Goal: Information Seeking & Learning: Learn about a topic

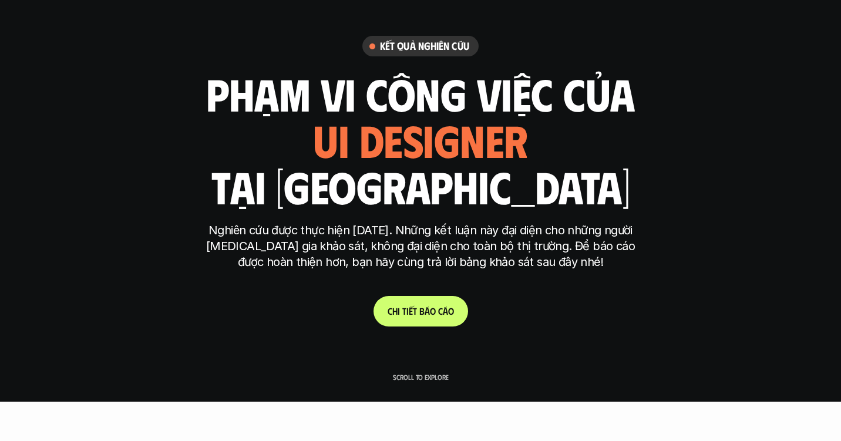
scroll to position [41, 0]
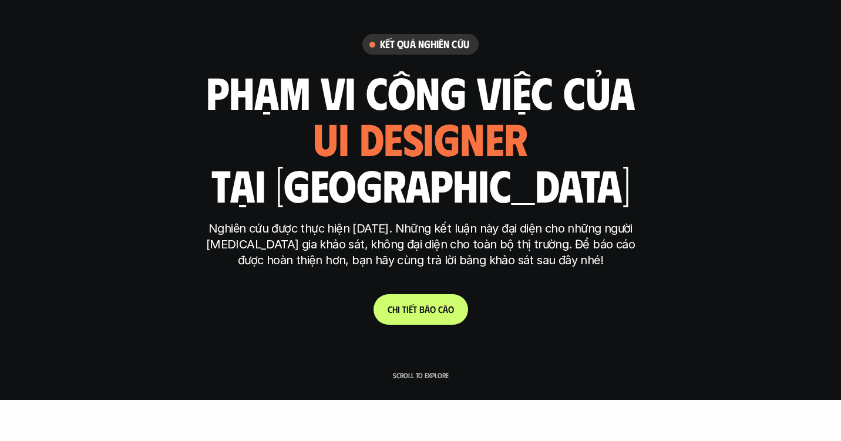
drag, startPoint x: 438, startPoint y: 214, endPoint x: 493, endPoint y: 233, distance: 57.9
click at [459, 216] on div "Kết quả nghiên cứu phạm vi công việc của ui designer ui/ux designer product des…" at bounding box center [420, 179] width 440 height 290
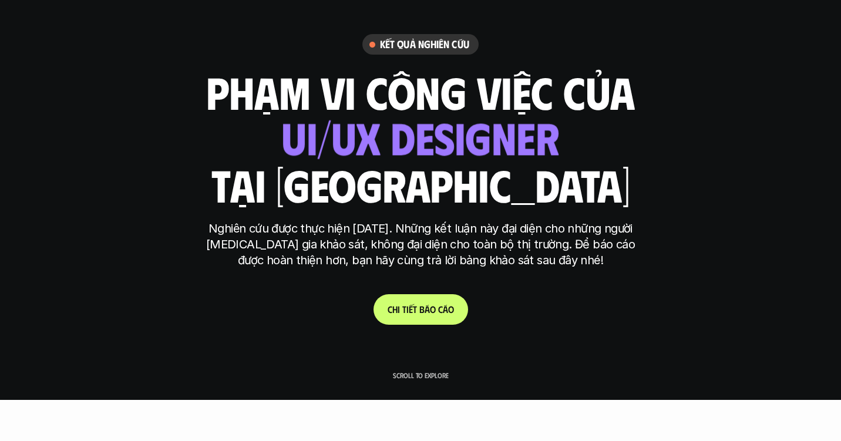
click at [531, 251] on p "Nghiên cứu được thực hiện [DATE]. Những kết luận này đại diện cho những người […" at bounding box center [420, 245] width 440 height 48
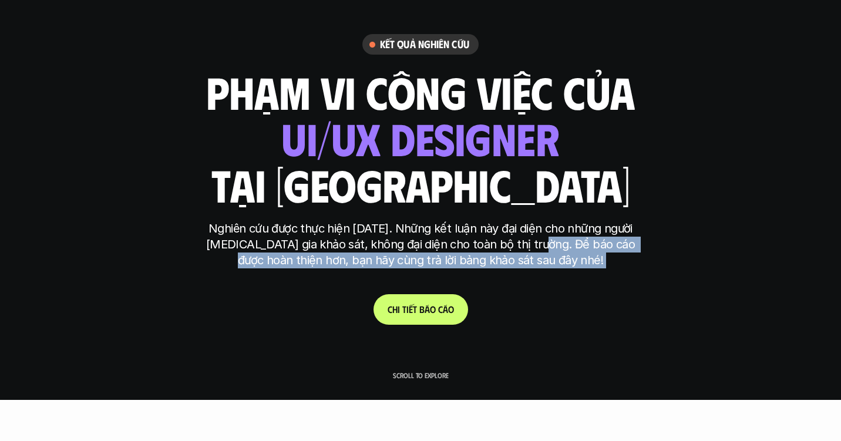
drag, startPoint x: 531, startPoint y: 251, endPoint x: 571, endPoint y: 282, distance: 50.2
click at [590, 282] on div "Kết quả nghiên cứu phạm vi công việc của ui designer ui/ux designer product des…" at bounding box center [420, 179] width 440 height 290
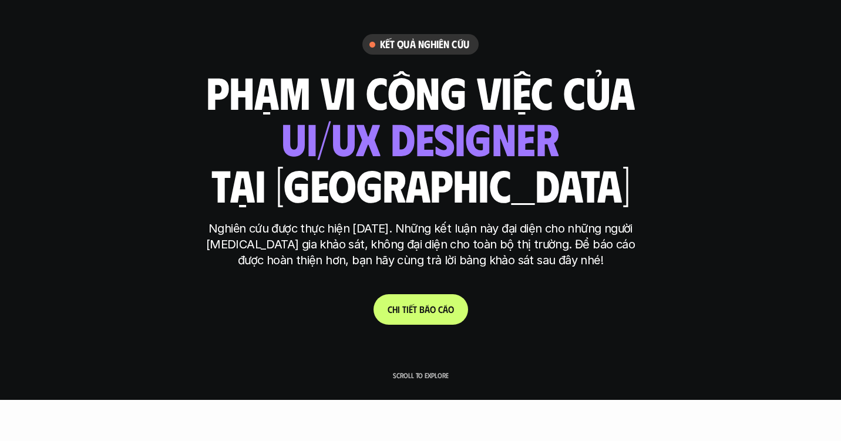
click at [466, 282] on div "Kết quả nghiên cứu phạm vi công việc của ui designer ui/ux designer product des…" at bounding box center [420, 179] width 440 height 290
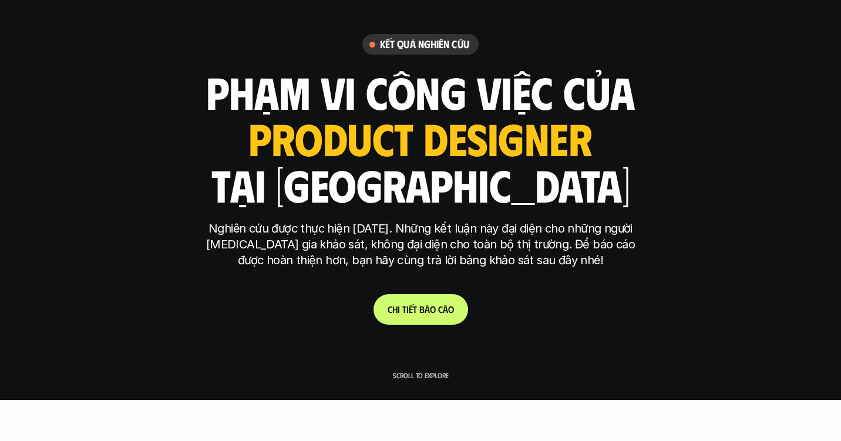
drag, startPoint x: 432, startPoint y: 252, endPoint x: 476, endPoint y: 252, distance: 43.5
click at [433, 252] on p "Nghiên cứu được thực hiện [DATE]. Những kết luận này đại diện cho những người […" at bounding box center [420, 245] width 440 height 48
click at [485, 252] on p "Nghiên cứu được thực hiện [DATE]. Những kết luận này đại diện cho những người […" at bounding box center [420, 245] width 440 height 48
click at [529, 253] on p "Nghiên cứu được thực hiện [DATE]. Những kết luận này đại diện cho những người […" at bounding box center [420, 245] width 440 height 48
drag, startPoint x: 405, startPoint y: 253, endPoint x: 476, endPoint y: 255, distance: 71.1
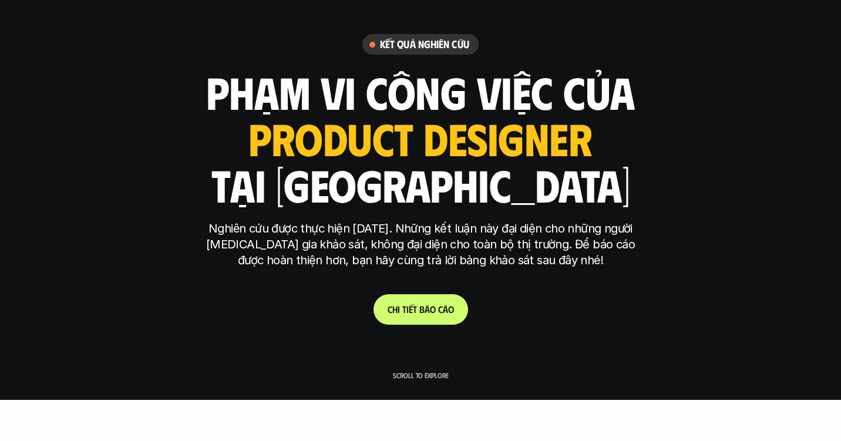
click at [406, 253] on p "Nghiên cứu được thực hiện [DATE]. Những kết luận này đại diện cho những người […" at bounding box center [420, 245] width 440 height 48
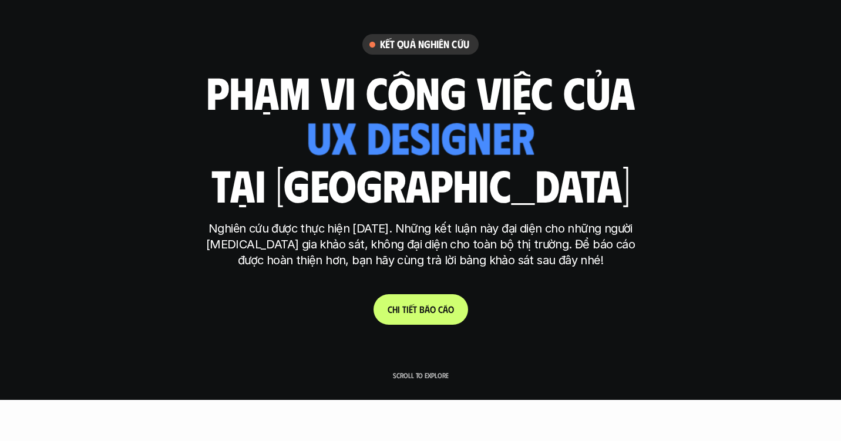
click at [477, 255] on p "Nghiên cứu được thực hiện [DATE]. Những kết luận này đại diện cho những người […" at bounding box center [420, 245] width 440 height 48
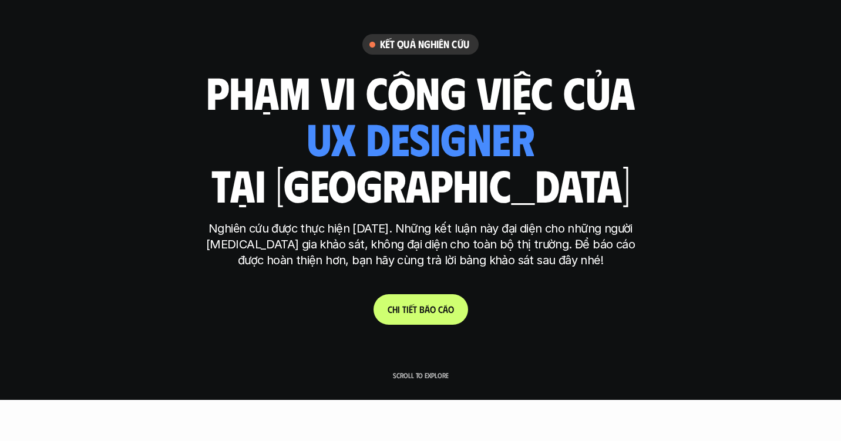
click at [619, 271] on div "Nghiên cứu được thực hiện [DATE]. Những kết luận này đại diện cho những người […" at bounding box center [420, 250] width 440 height 59
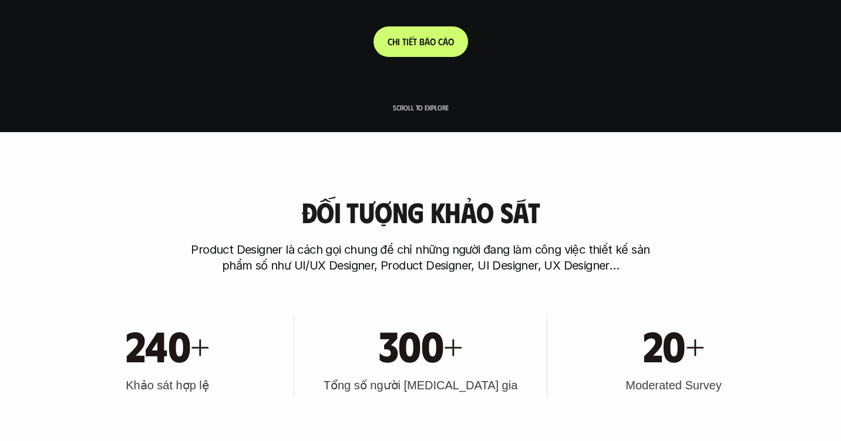
scroll to position [323, 0]
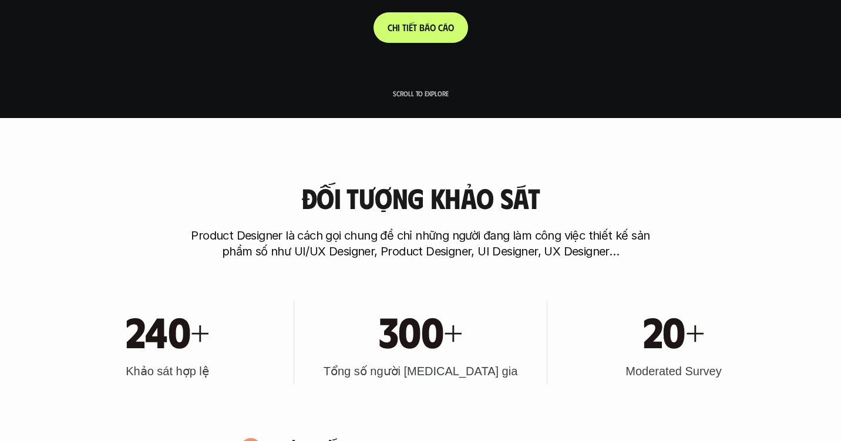
drag, startPoint x: 301, startPoint y: 210, endPoint x: 393, endPoint y: 210, distance: 92.8
click at [319, 210] on div "Đối tượng khảo sát Product Designer là cách gọi chung để chỉ những người đang l…" at bounding box center [420, 221] width 747 height 77
click at [393, 210] on h3 "Đối tượng khảo sát" at bounding box center [420, 198] width 238 height 31
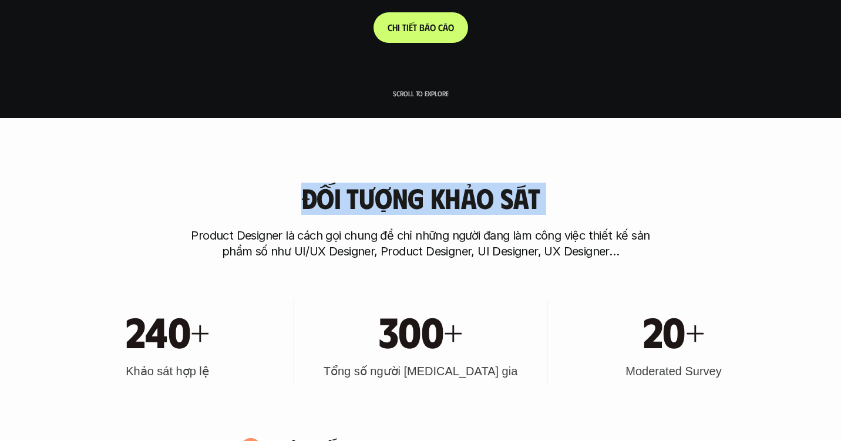
drag, startPoint x: 305, startPoint y: 198, endPoint x: 591, endPoint y: 198, distance: 286.0
click at [591, 198] on div "Đối tượng khảo sát Product Designer là cách gọi chung để chỉ những người đang l…" at bounding box center [420, 221] width 747 height 77
click at [0, 0] on vis-bug at bounding box center [0, 0] width 0 height 0
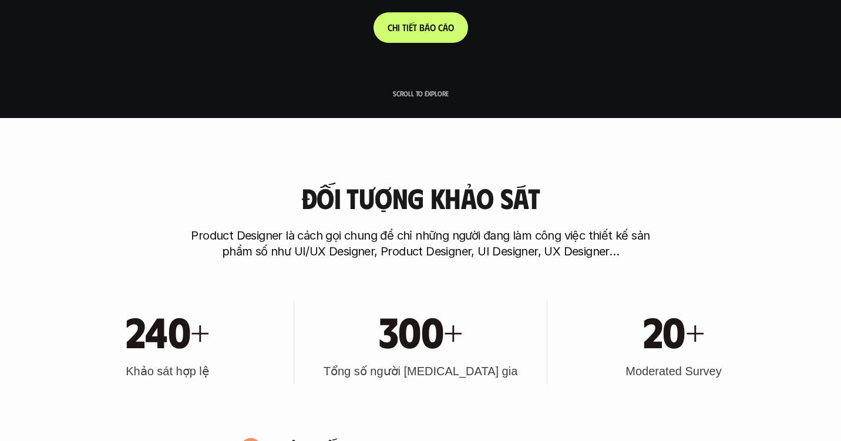
click at [591, 258] on p "Product Designer là cách gọi chung để chỉ những người đang làm công việc thiết …" at bounding box center [421, 244] width 470 height 32
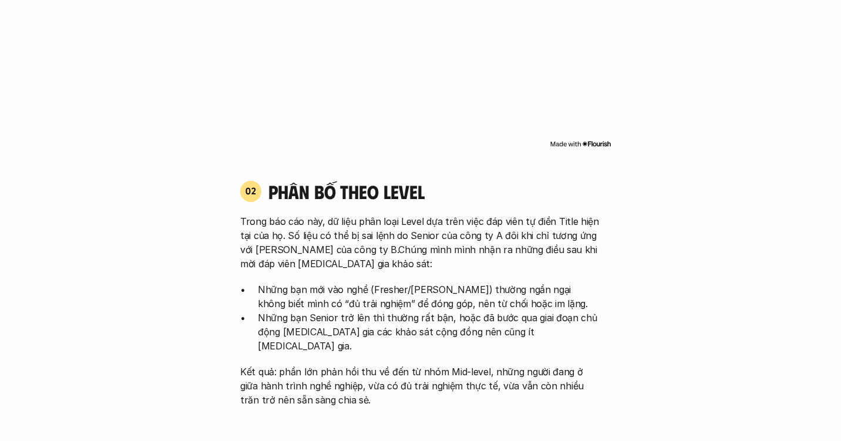
scroll to position [1032, 0]
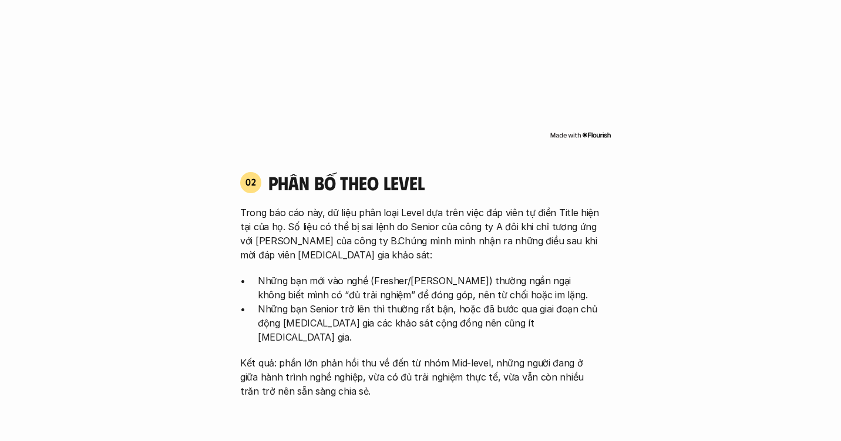
click at [590, 130] on img at bounding box center [581, 134] width 62 height 9
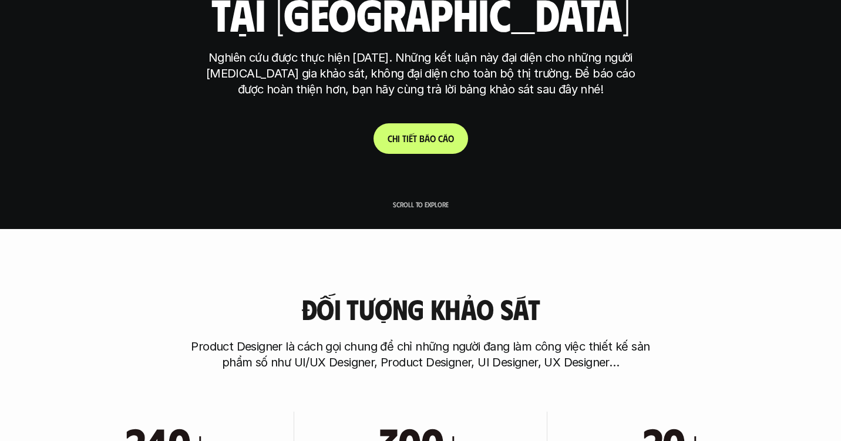
scroll to position [215, 0]
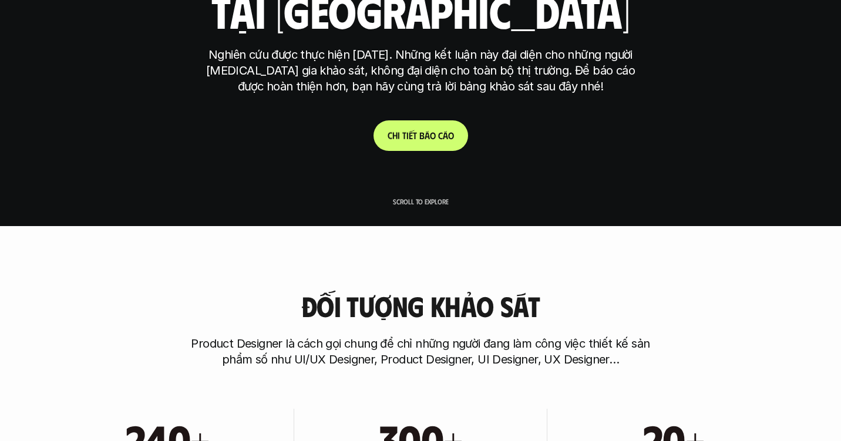
click at [452, 126] on link "C h i t i ế t b á o c á o" at bounding box center [420, 135] width 95 height 31
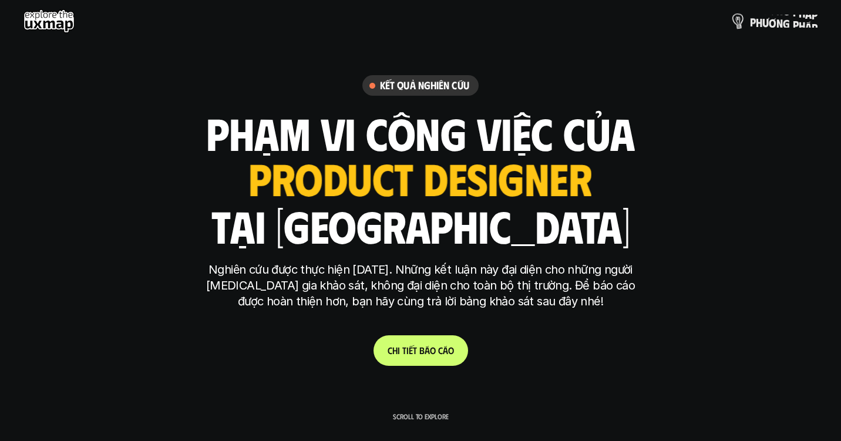
click at [772, 24] on p "p h ư ơ n g p h á p" at bounding box center [784, 21] width 68 height 13
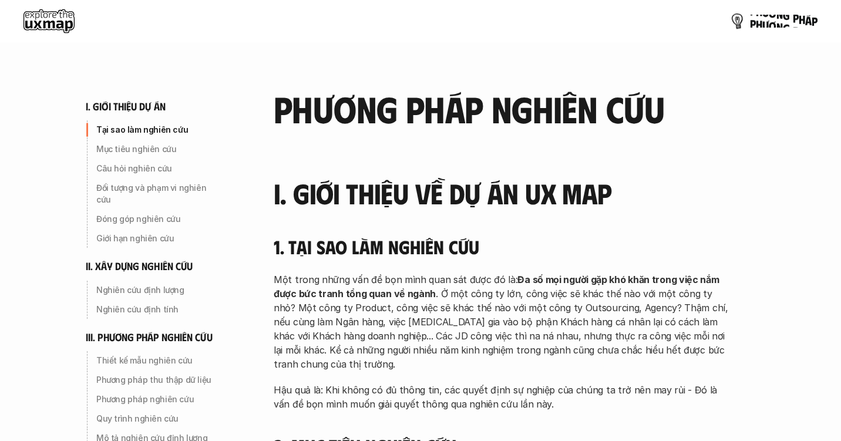
click at [762, 23] on p "p h ư ơ n g p h á p" at bounding box center [784, 21] width 68 height 13
click at [776, 18] on p "p h ư ơ n g p h á p" at bounding box center [784, 21] width 68 height 13
click at [60, 19] on use at bounding box center [48, 20] width 51 height 23
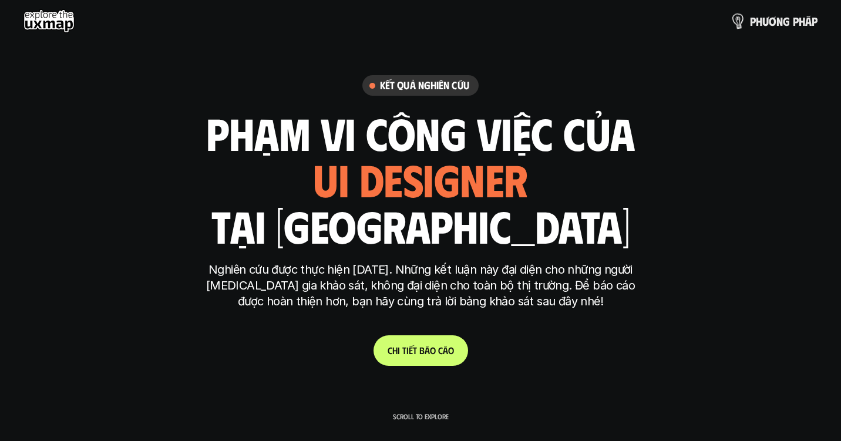
click at [790, 13] on link "p h ư ơ n g p h á p" at bounding box center [774, 20] width 86 height 23
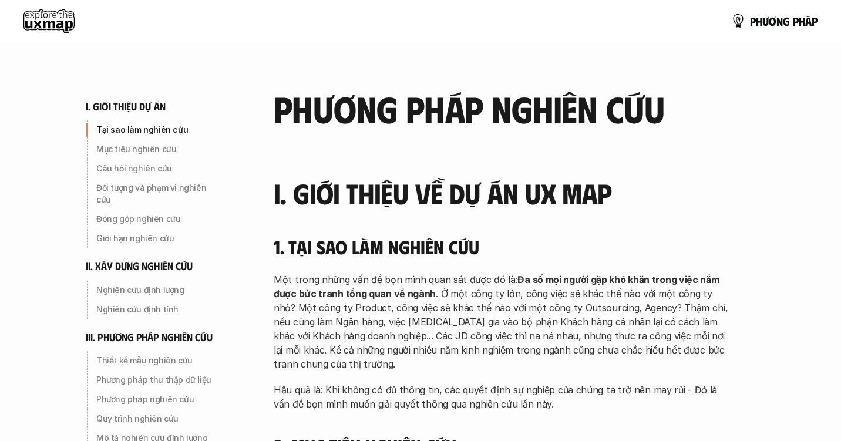
click at [51, 14] on use at bounding box center [48, 20] width 51 height 23
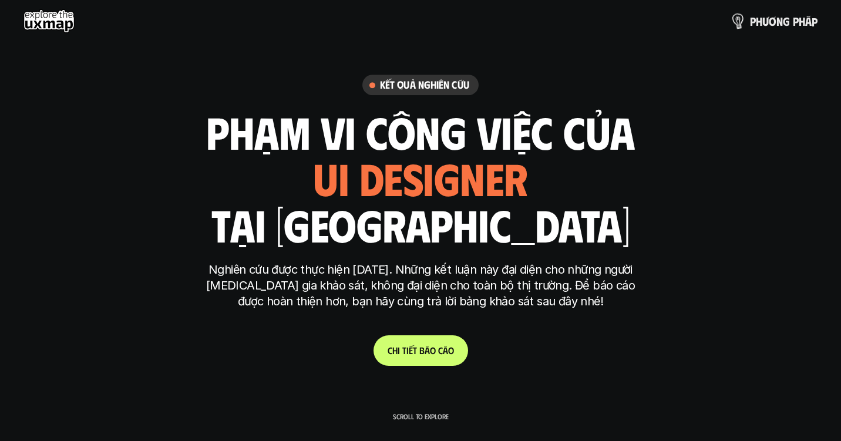
click at [793, 23] on p "p h ư ơ n g p h á p" at bounding box center [784, 21] width 68 height 13
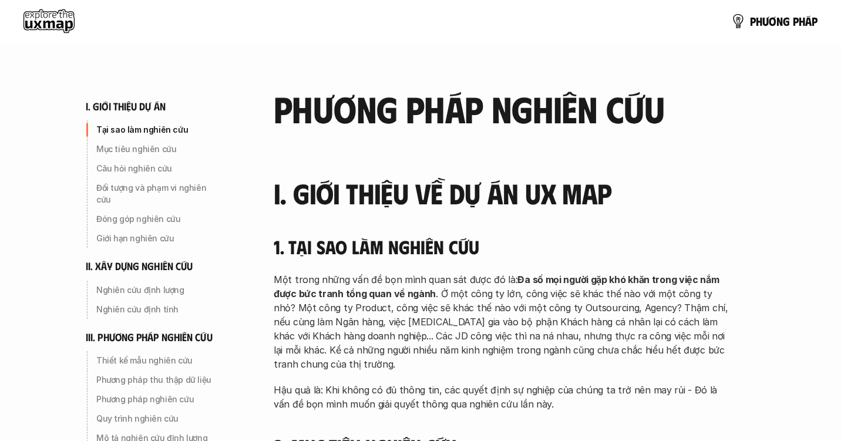
click at [56, 21] on use at bounding box center [48, 20] width 51 height 23
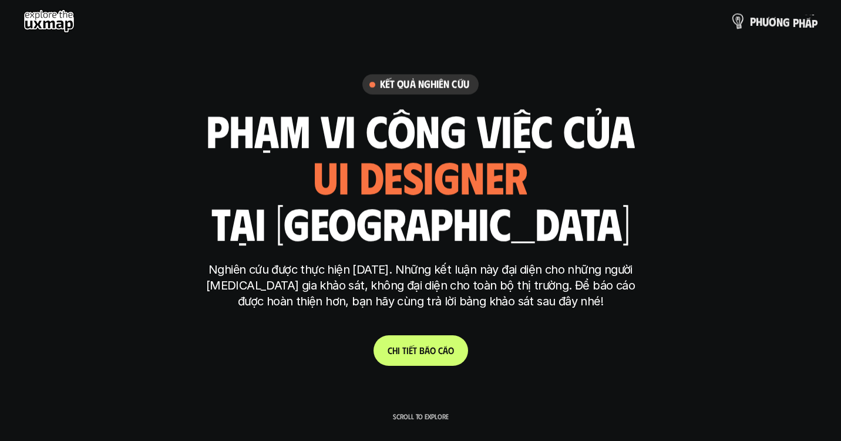
click at [778, 22] on p "p h ư ơ n g p h á p" at bounding box center [784, 21] width 68 height 13
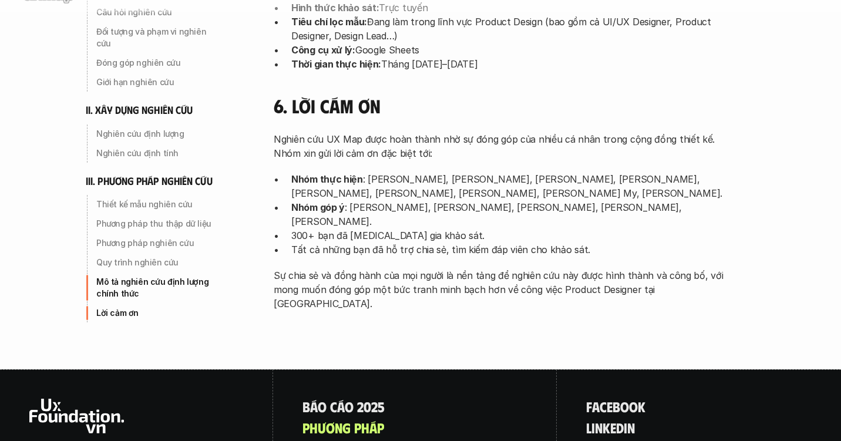
scroll to position [3854, 0]
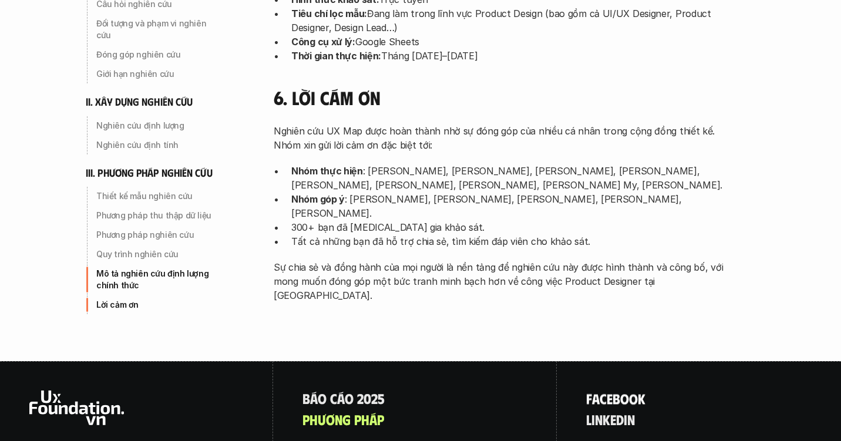
click at [628, 391] on p "f a c e b o o k" at bounding box center [615, 398] width 59 height 15
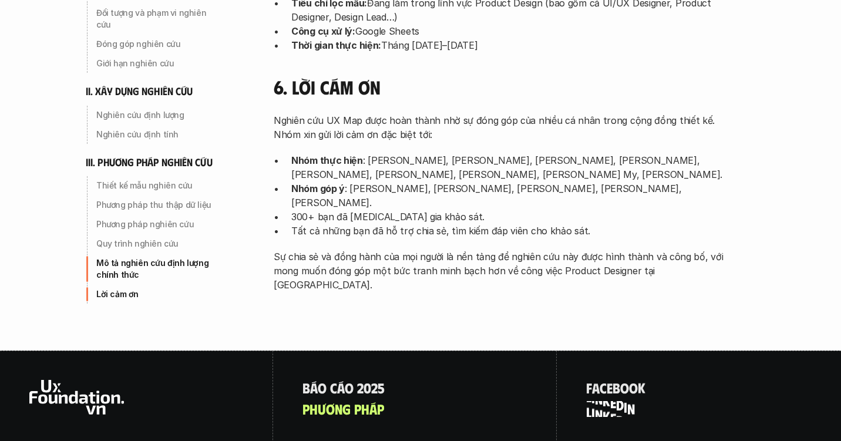
click at [614, 401] on p "l i n k e d i n" at bounding box center [610, 408] width 49 height 15
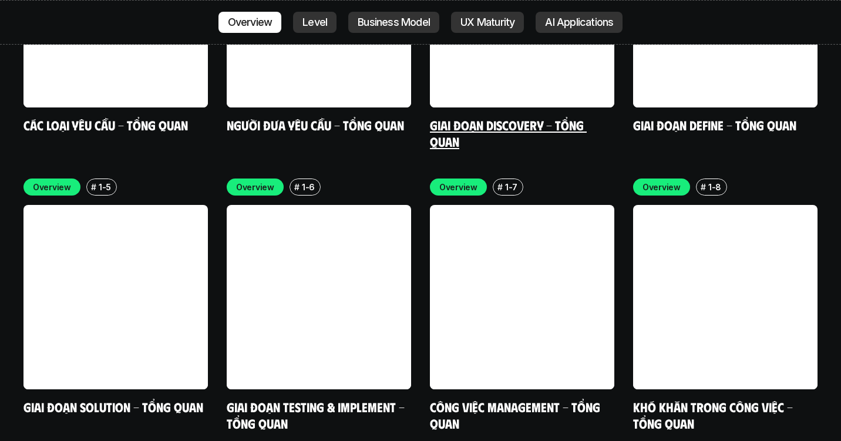
scroll to position [3604, 0]
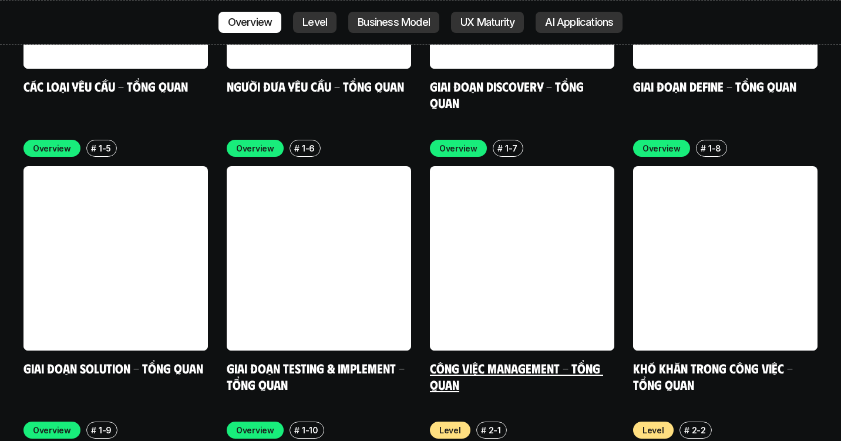
click at [487, 360] on link "Công việc Management - Tổng quan" at bounding box center [516, 376] width 173 height 32
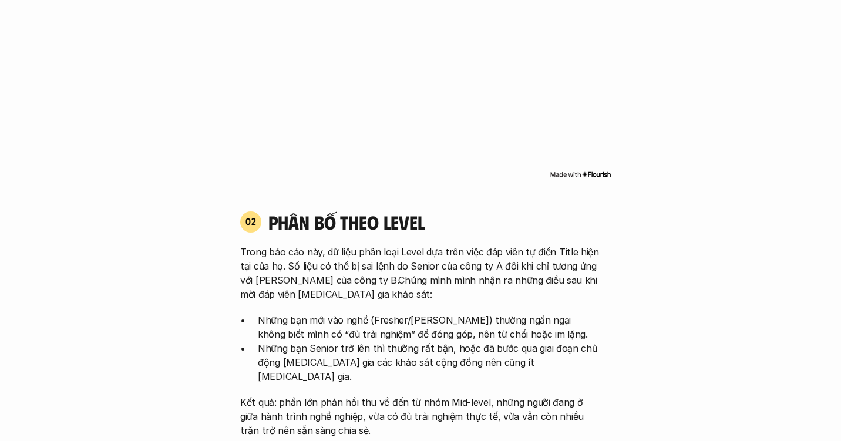
scroll to position [352, 0]
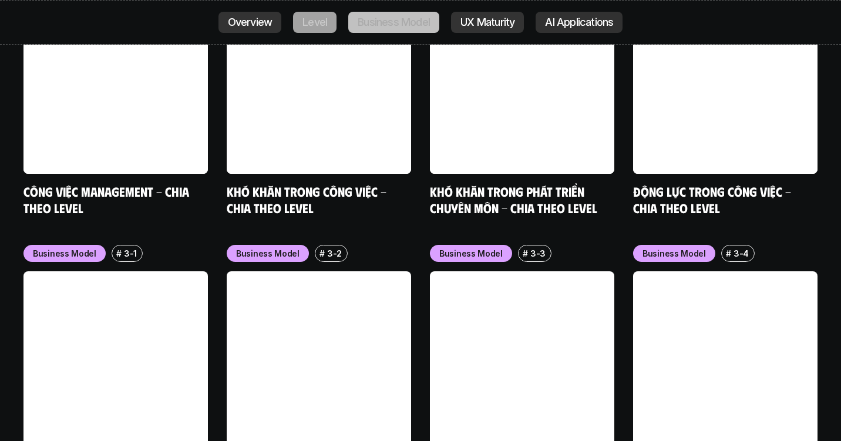
scroll to position [4312, 0]
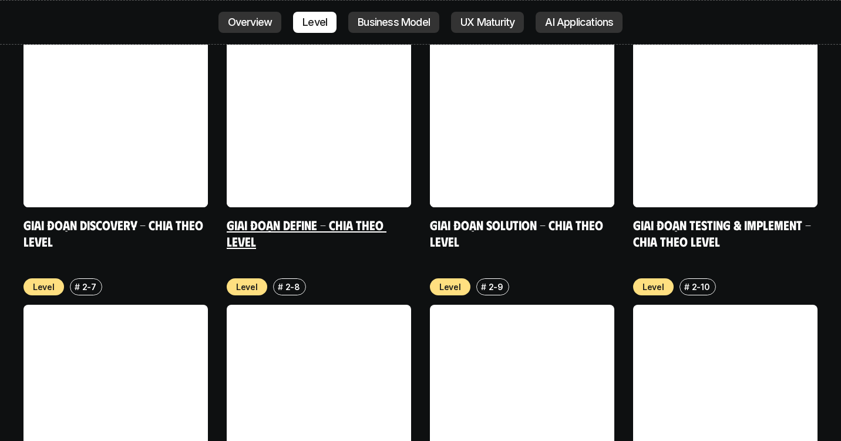
click at [245, 23] on link at bounding box center [319, 115] width 184 height 184
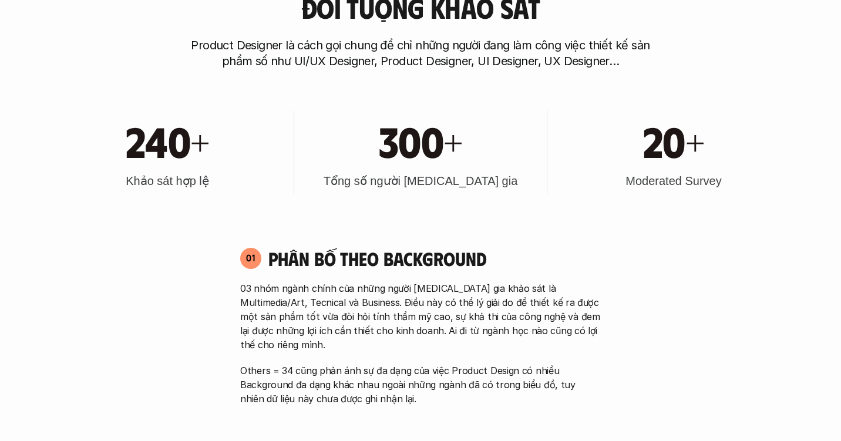
scroll to position [519, 0]
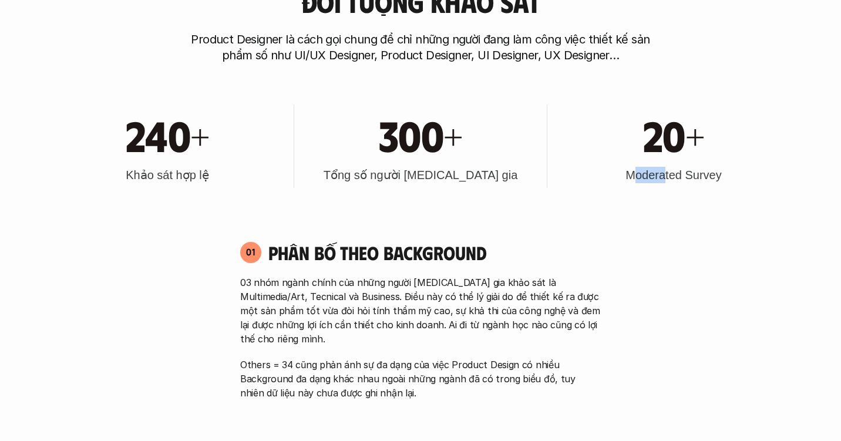
drag, startPoint x: 631, startPoint y: 174, endPoint x: 729, endPoint y: 174, distance: 98.7
click at [662, 174] on h3 "Moderated Survey" at bounding box center [673, 175] width 96 height 16
click at [729, 174] on div "20+ Moderated Survey" at bounding box center [673, 146] width 241 height 83
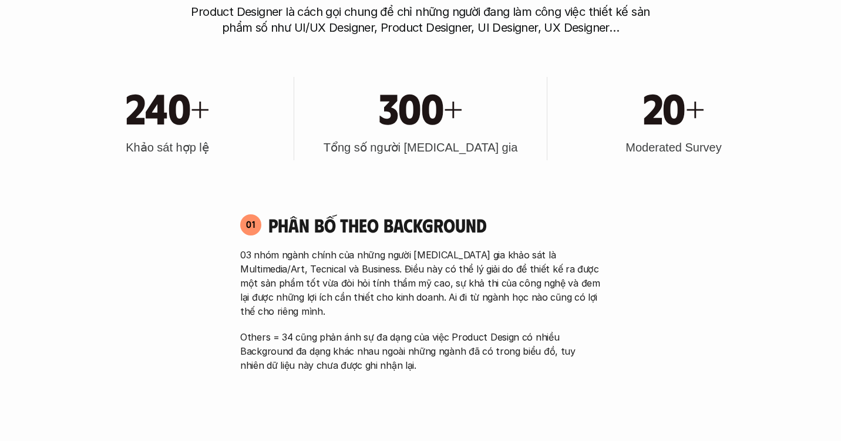
scroll to position [553, 0]
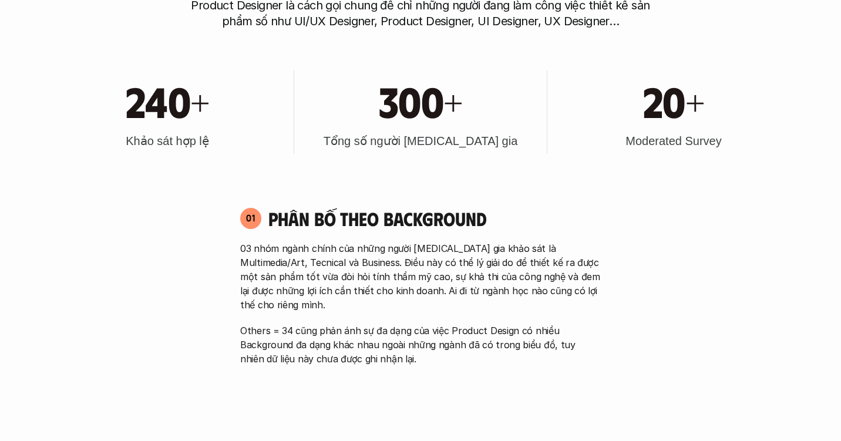
drag, startPoint x: 378, startPoint y: 117, endPoint x: 480, endPoint y: 132, distance: 102.7
click at [432, 124] on h1 "300+" at bounding box center [421, 100] width 84 height 51
click at [480, 133] on h3 "Tổng số người [MEDICAL_DATA] gia" at bounding box center [421, 141] width 194 height 16
drag, startPoint x: 640, startPoint y: 105, endPoint x: 666, endPoint y: 126, distance: 33.5
click at [666, 126] on div "20+ Moderated Survey" at bounding box center [673, 111] width 241 height 83
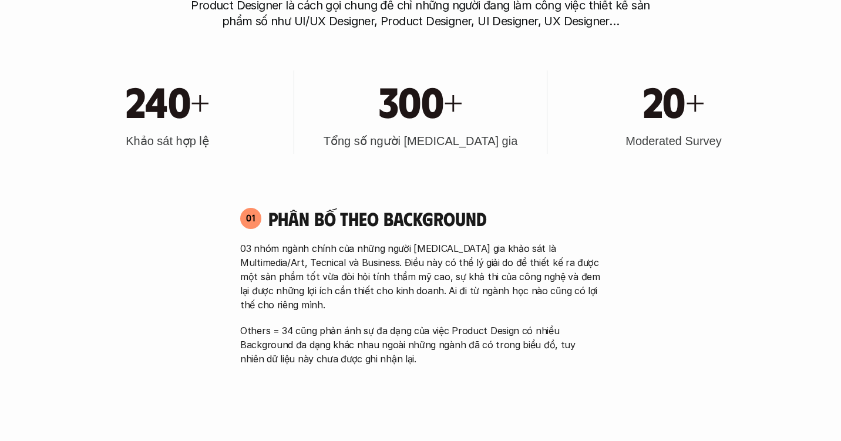
click at [698, 134] on h3 "Moderated Survey" at bounding box center [673, 141] width 96 height 16
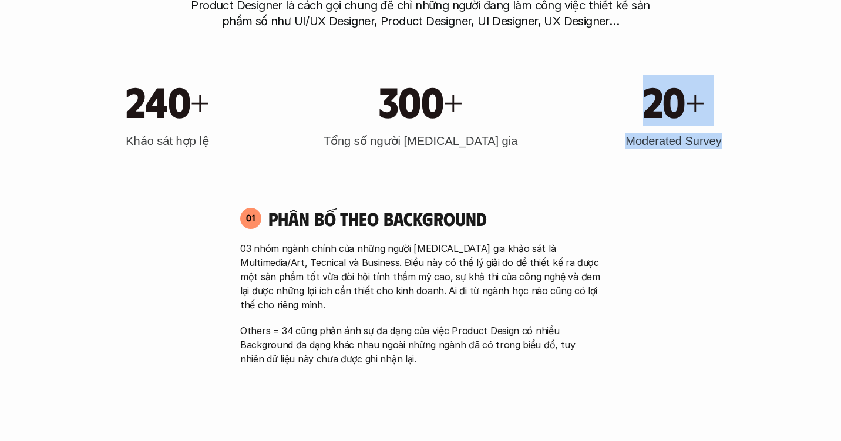
drag, startPoint x: 634, startPoint y: 110, endPoint x: 752, endPoint y: 165, distance: 130.3
click at [752, 167] on div "240+ Khảo sát hợp lệ 300+ Tổng số người tham gia 20+ Moderated Survey" at bounding box center [420, 112] width 747 height 119
click at [752, 165] on div "240+ Khảo sát hợp lệ 300+ Tổng số người tham gia 20+ Moderated Survey" at bounding box center [420, 112] width 747 height 119
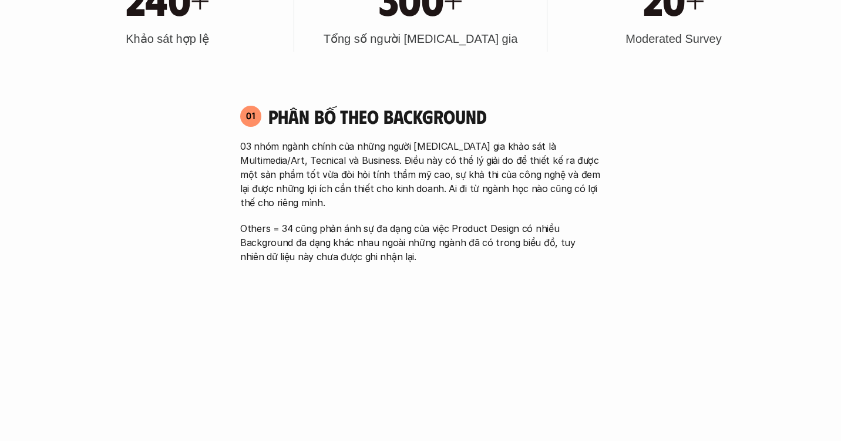
scroll to position [656, 0]
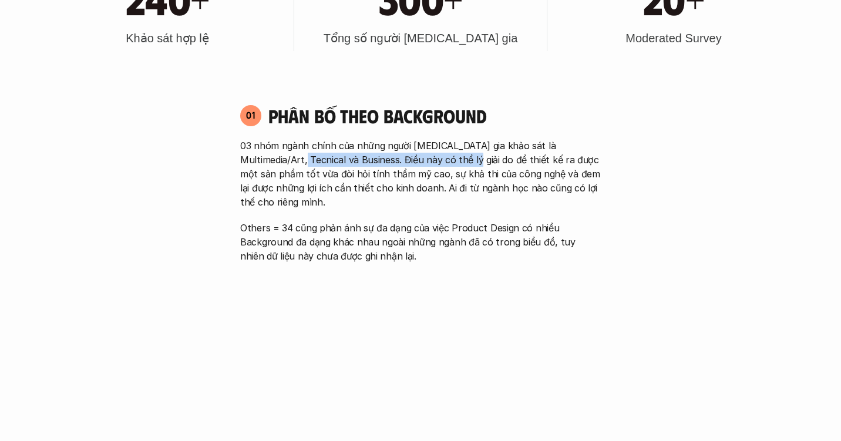
drag, startPoint x: 280, startPoint y: 155, endPoint x: 450, endPoint y: 155, distance: 170.3
click at [449, 155] on p "03 nhóm ngành chính của những người [MEDICAL_DATA] gia khảo sát là Multimedia/A…" at bounding box center [420, 174] width 361 height 70
click at [416, 155] on p "03 nhóm ngành chính của những người [MEDICAL_DATA] gia khảo sát là Multimedia/A…" at bounding box center [420, 174] width 361 height 70
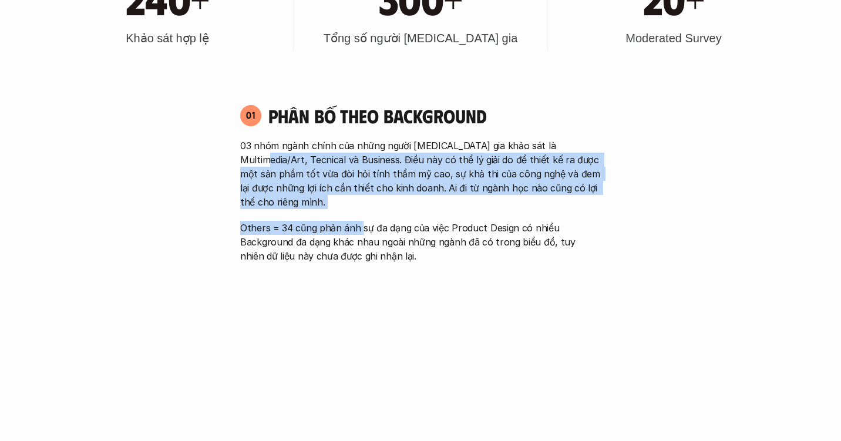
drag, startPoint x: 238, startPoint y: 159, endPoint x: 356, endPoint y: 210, distance: 128.9
click at [359, 211] on div "01 Phân bố theo background 03 nhóm ngành chính của những người tham gia khảo sá…" at bounding box center [421, 183] width 382 height 159
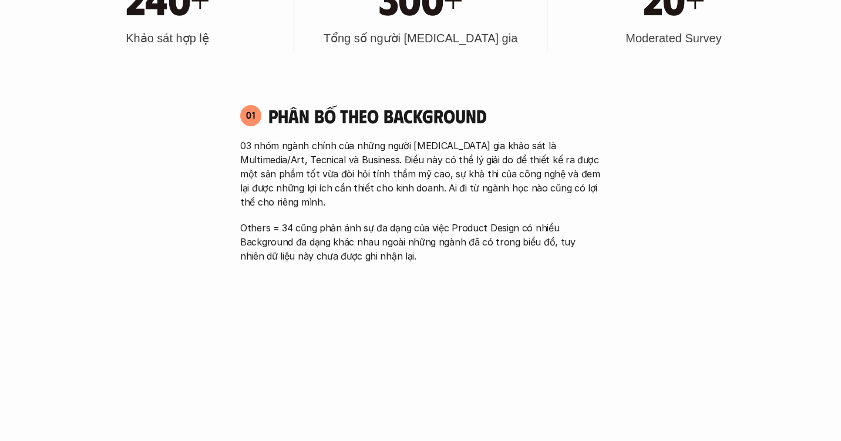
drag, startPoint x: 356, startPoint y: 210, endPoint x: 364, endPoint y: 190, distance: 21.9
click at [356, 221] on p "Others = 34 cũng phản ánh sự đa dạng của việc Product Design có nhiều Backgroun…" at bounding box center [420, 242] width 361 height 42
click at [364, 190] on p "03 nhóm ngành chính của những người [MEDICAL_DATA] gia khảo sát là Multimedia/A…" at bounding box center [420, 174] width 361 height 70
drag, startPoint x: 270, startPoint y: 198, endPoint x: 391, endPoint y: 216, distance: 122.2
click at [392, 216] on div "03 nhóm ngành chính của những người tham gia khảo sát là Multimedia/Art, Tecnic…" at bounding box center [420, 201] width 361 height 124
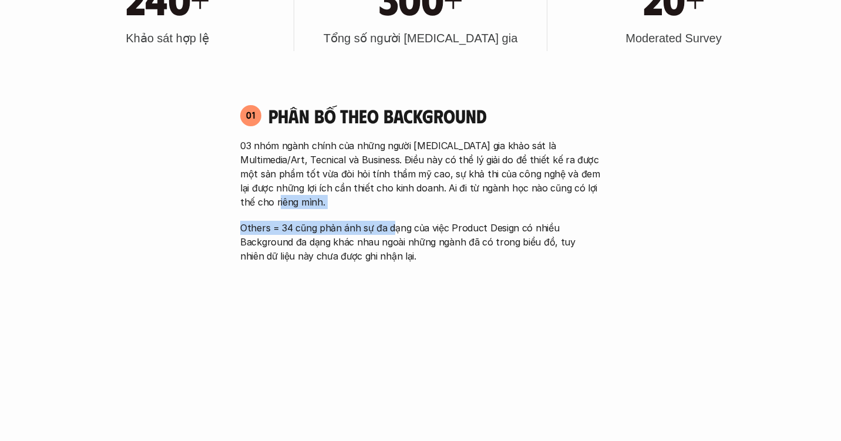
click at [391, 221] on p "Others = 34 cũng phản ánh sự đa dạng của việc Product Design có nhiều Backgroun…" at bounding box center [420, 242] width 361 height 42
click at [455, 239] on p "Others = 34 cũng phản ánh sự đa dạng của việc Product Design có nhiều Backgroun…" at bounding box center [420, 242] width 361 height 42
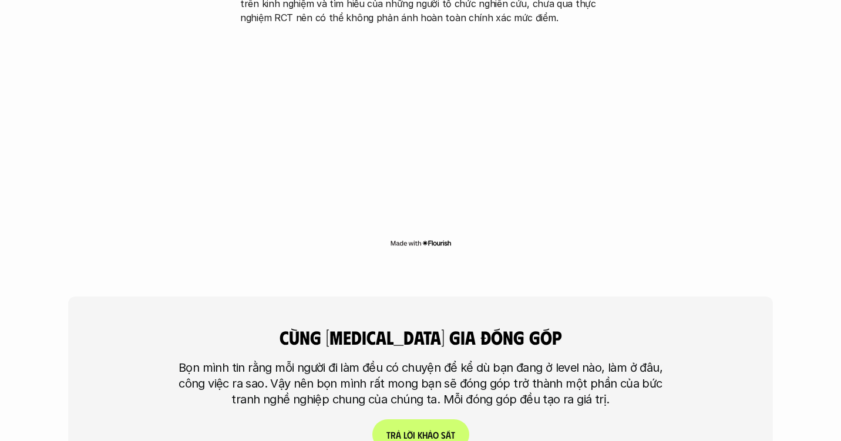
scroll to position [2641, 0]
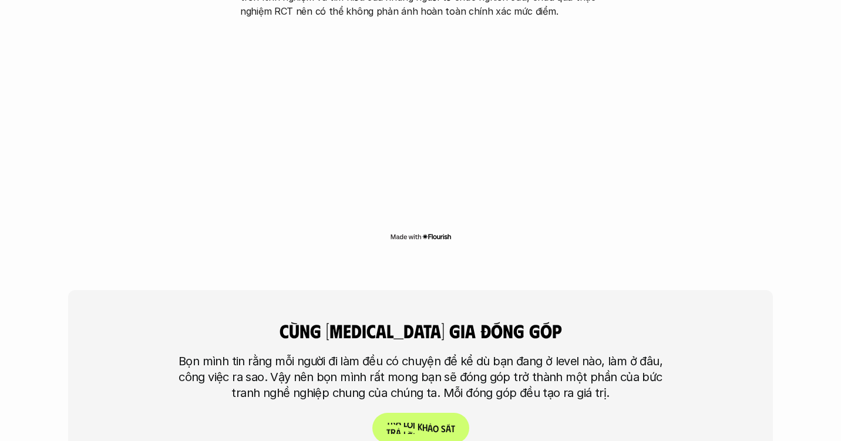
click at [435, 413] on link "T r ả l ờ i k h ả o s á t" at bounding box center [420, 428] width 97 height 31
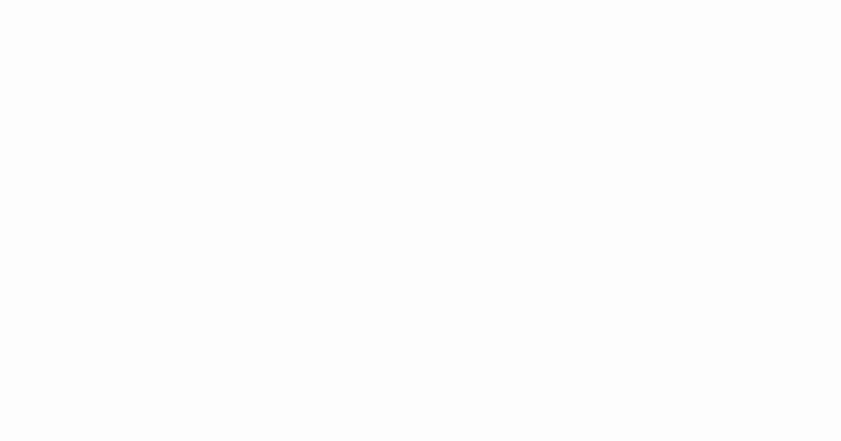
scroll to position [1198, 0]
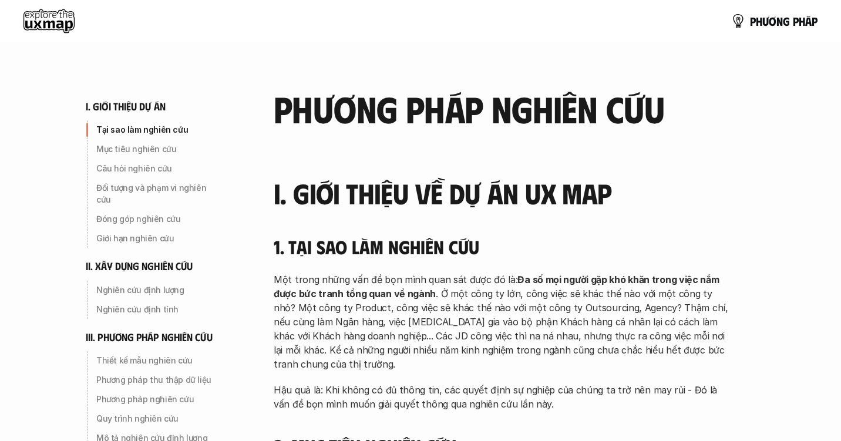
click at [46, 17] on use at bounding box center [48, 20] width 51 height 23
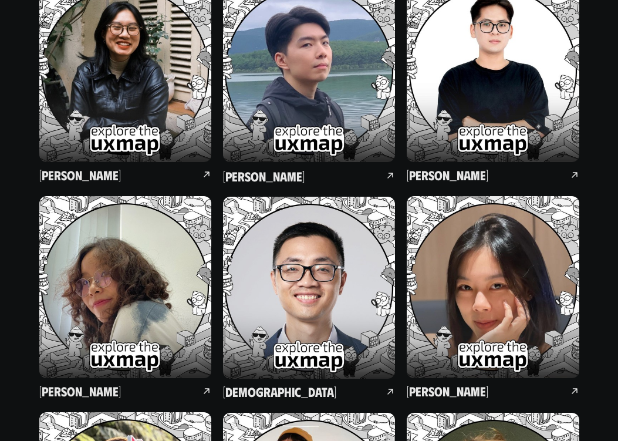
scroll to position [7535, 0]
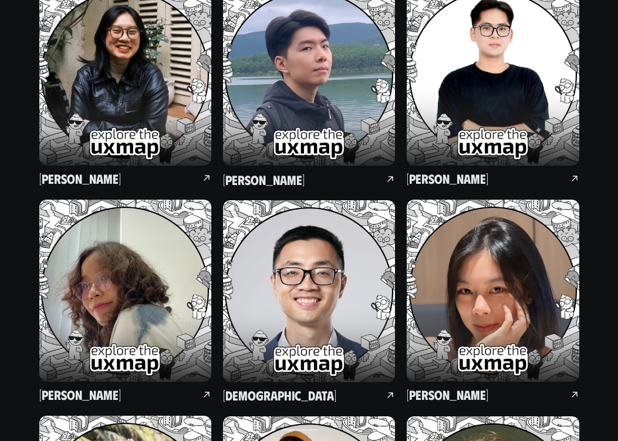
click at [355, 200] on img at bounding box center [493, 291] width 172 height 182
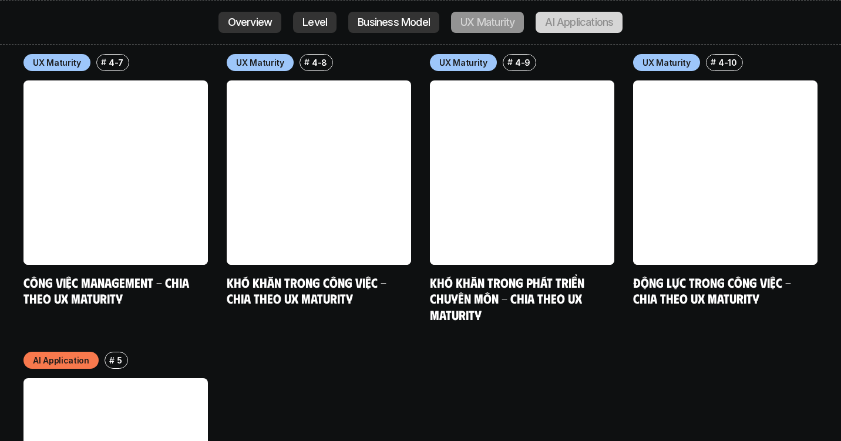
scroll to position [5960, 0]
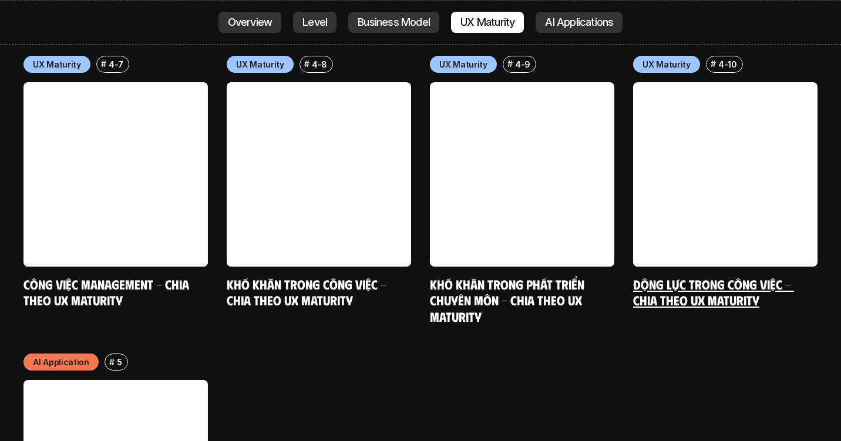
click at [355, 276] on link "Động lực trong công việc - Chia theo UX Maturity" at bounding box center [713, 292] width 161 height 32
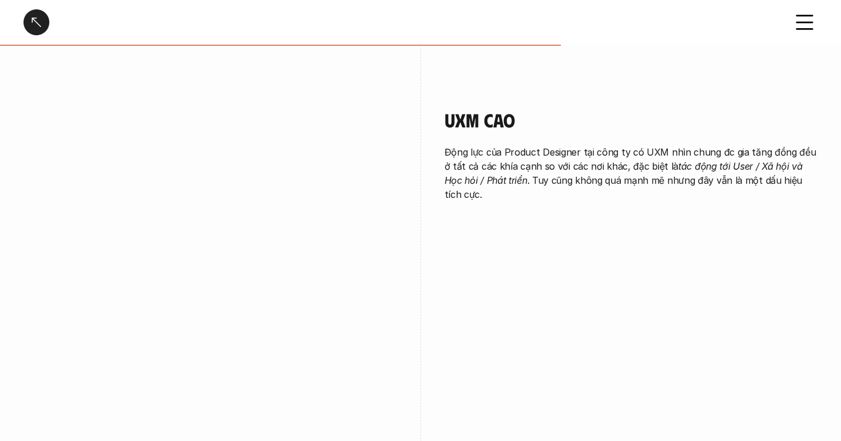
scroll to position [1404, 0]
click at [355, 173] on p "Động lực của Product Designer tại công ty có UXM nhìn chung đc gia tăng đồng đề…" at bounding box center [631, 172] width 373 height 56
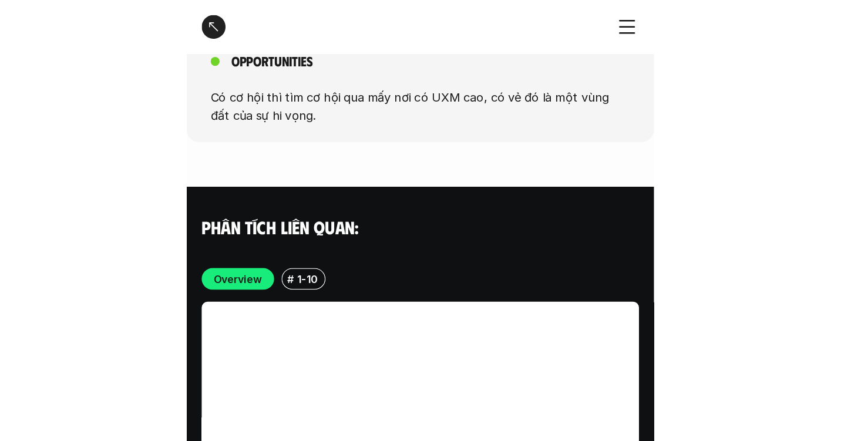
scroll to position [2193, 0]
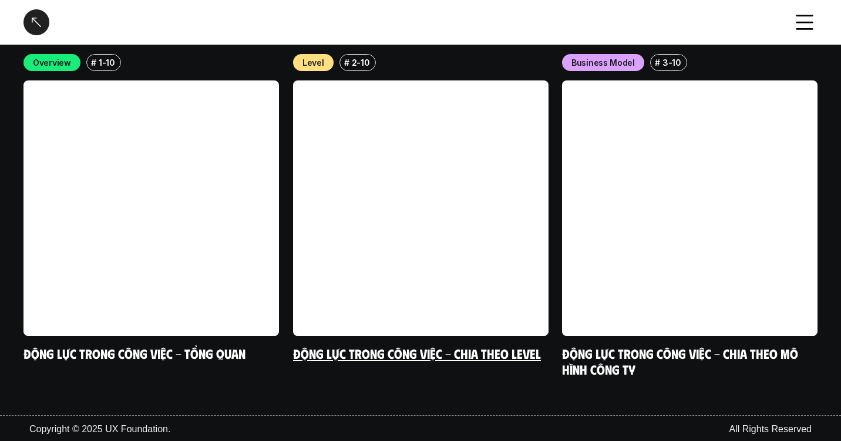
click at [355, 272] on link at bounding box center [420, 207] width 255 height 255
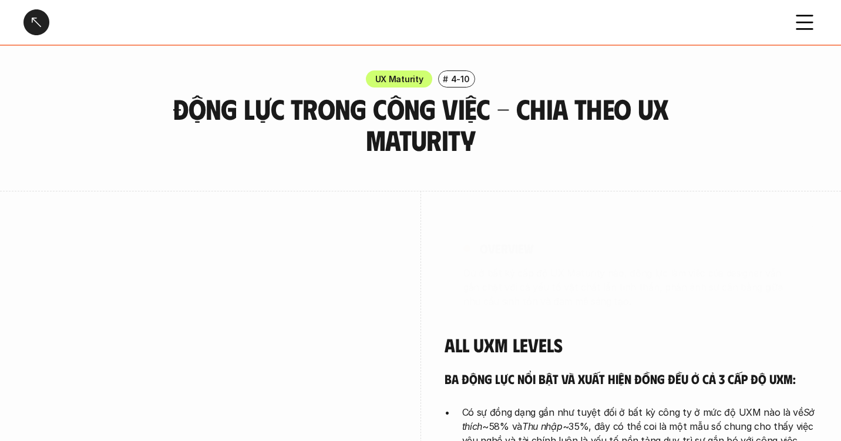
scroll to position [2193, 0]
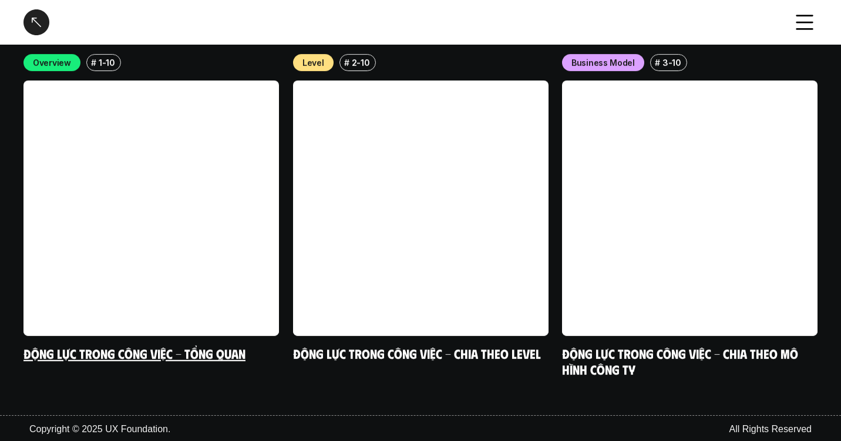
click at [223, 270] on link at bounding box center [150, 207] width 255 height 255
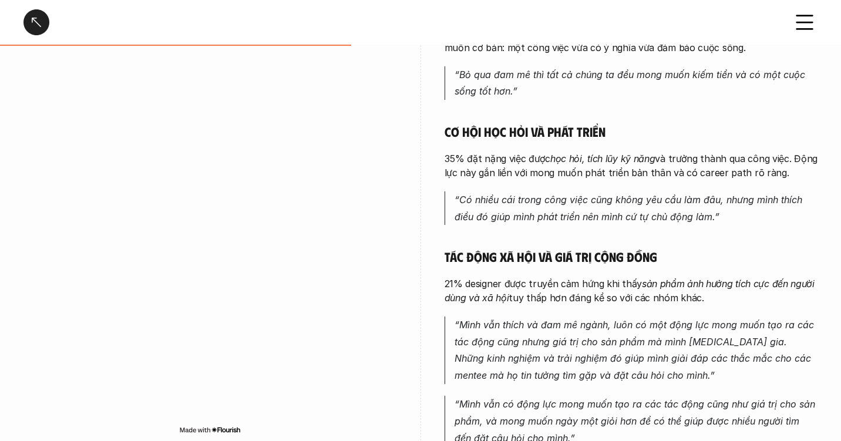
scroll to position [519, 0]
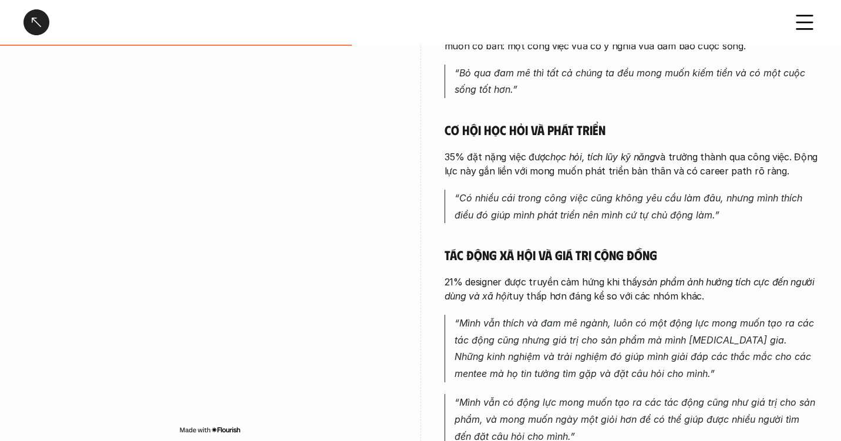
click at [36, 28] on div at bounding box center [36, 22] width 26 height 26
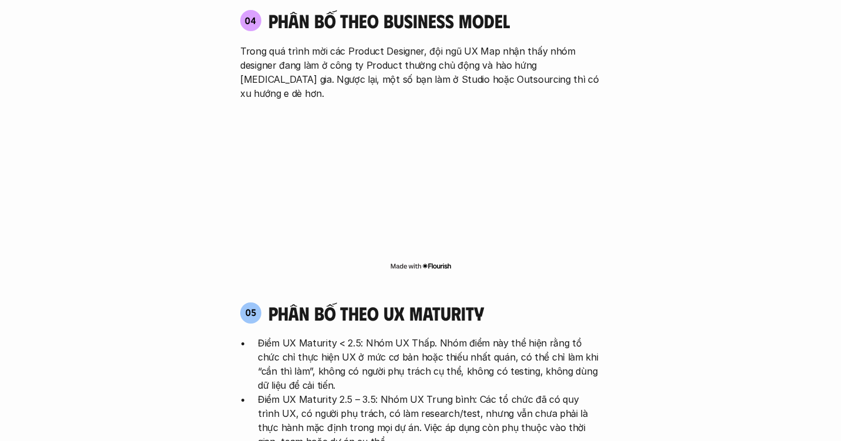
scroll to position [2099, 0]
